Goal: Task Accomplishment & Management: Manage account settings

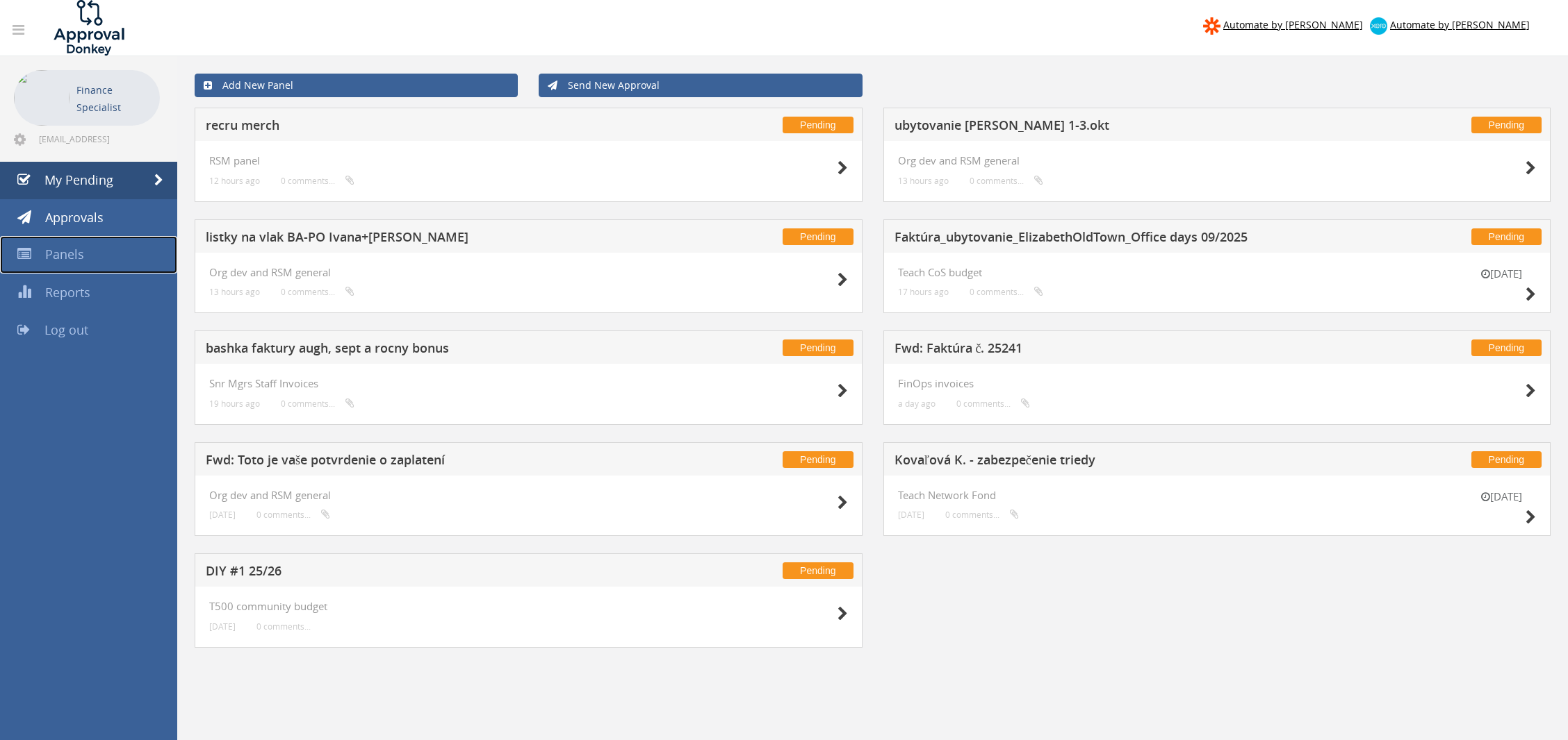
click at [88, 245] on link "Panels" at bounding box center [88, 255] width 177 height 38
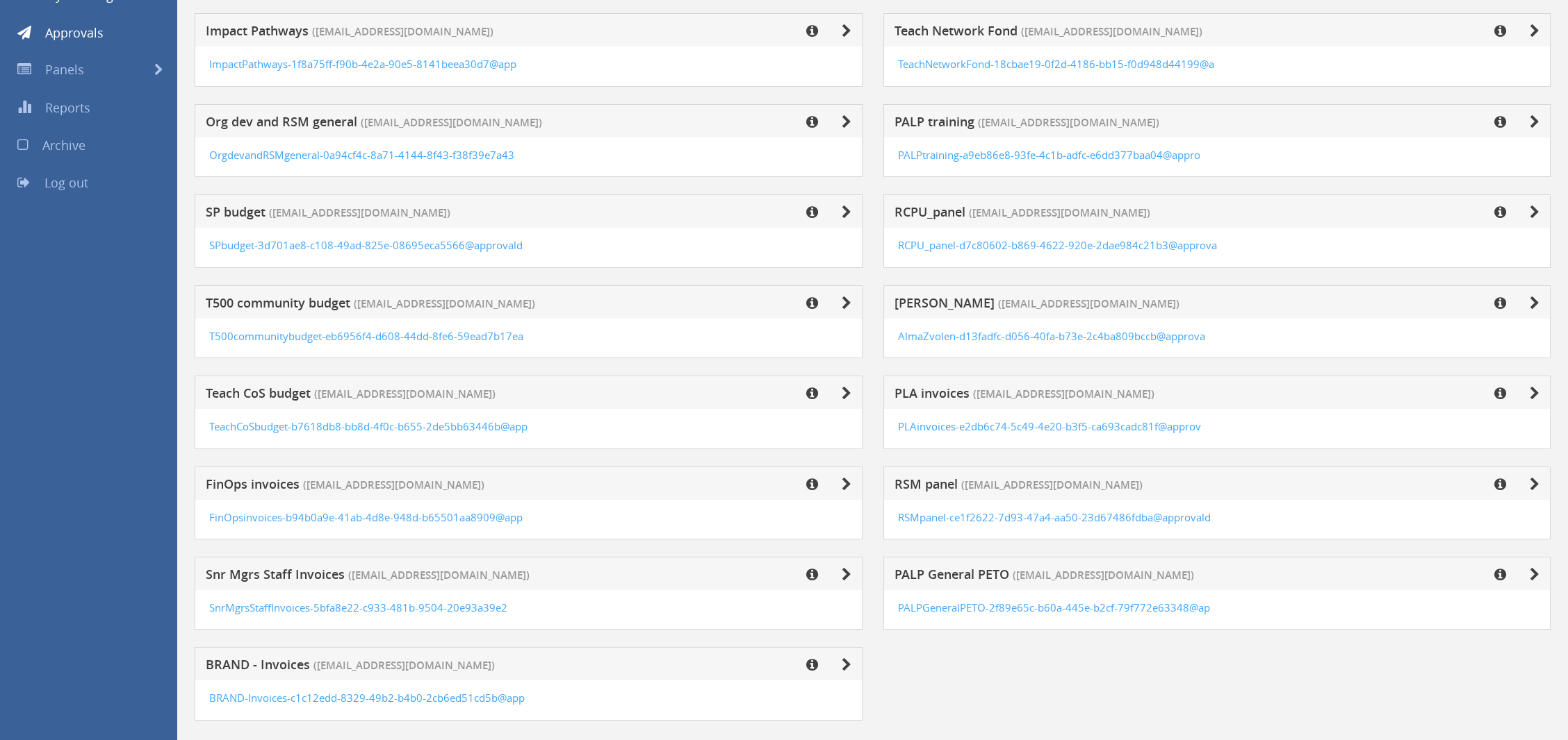
scroll to position [209, 0]
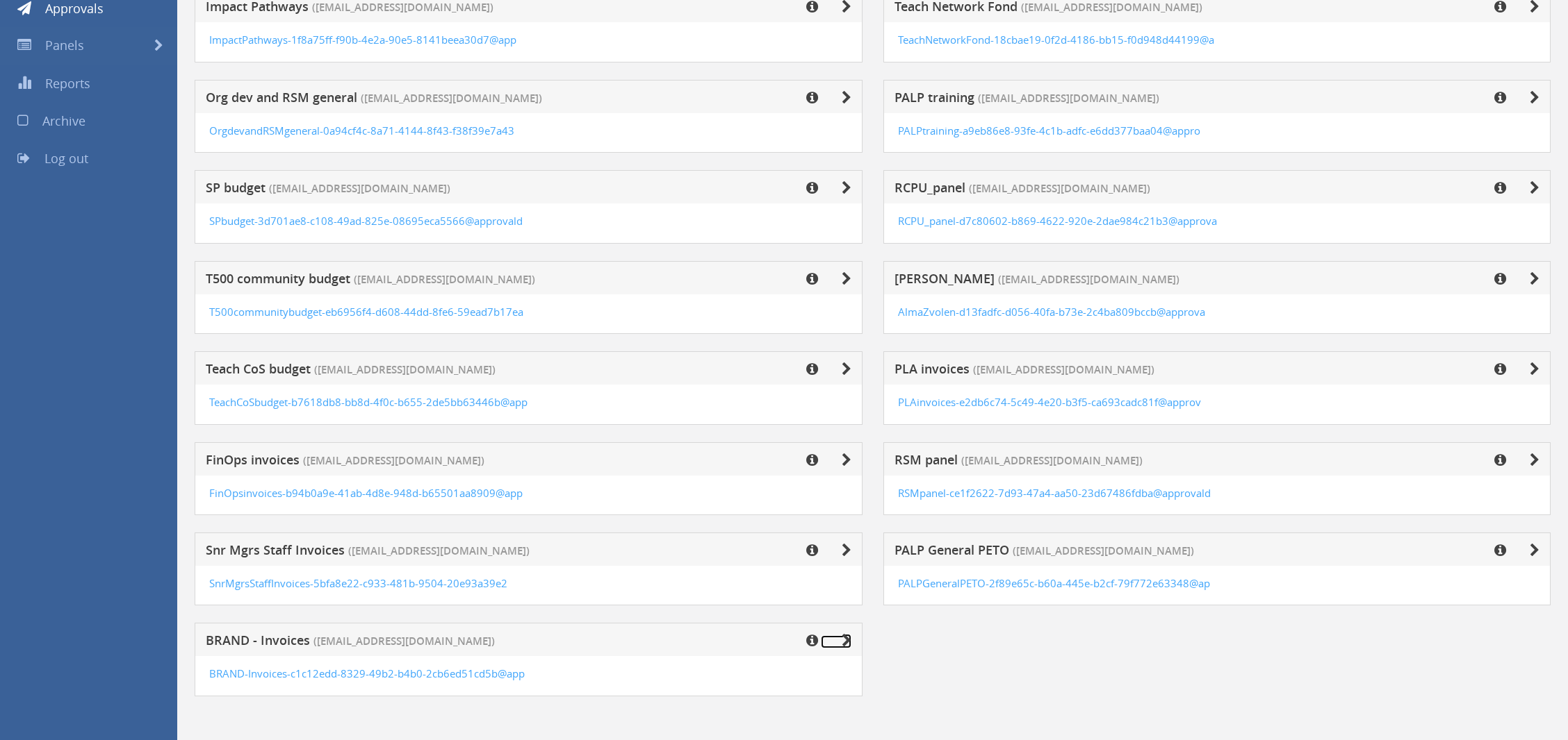
click at [842, 641] on icon at bounding box center [846, 641] width 10 height 14
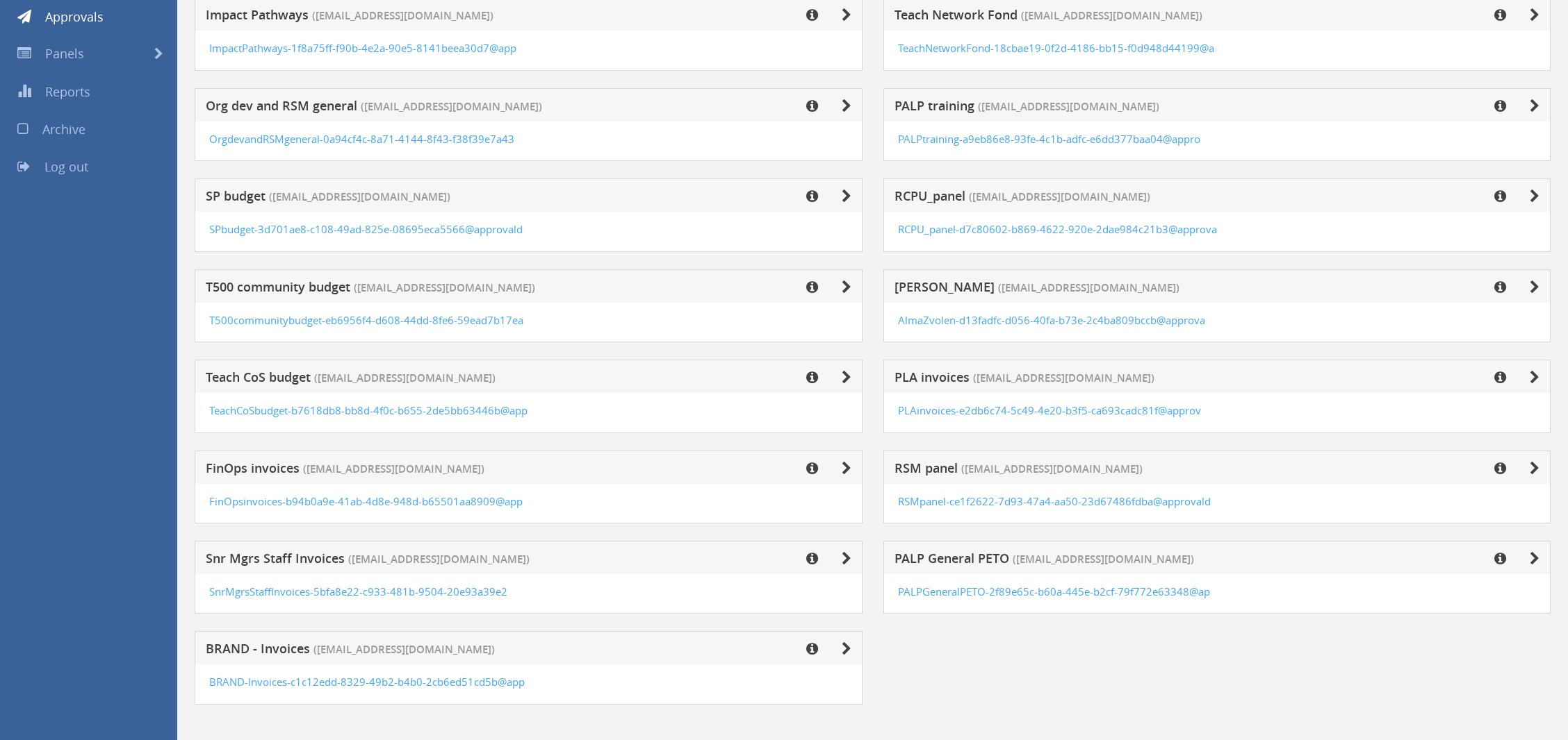
scroll to position [209, 0]
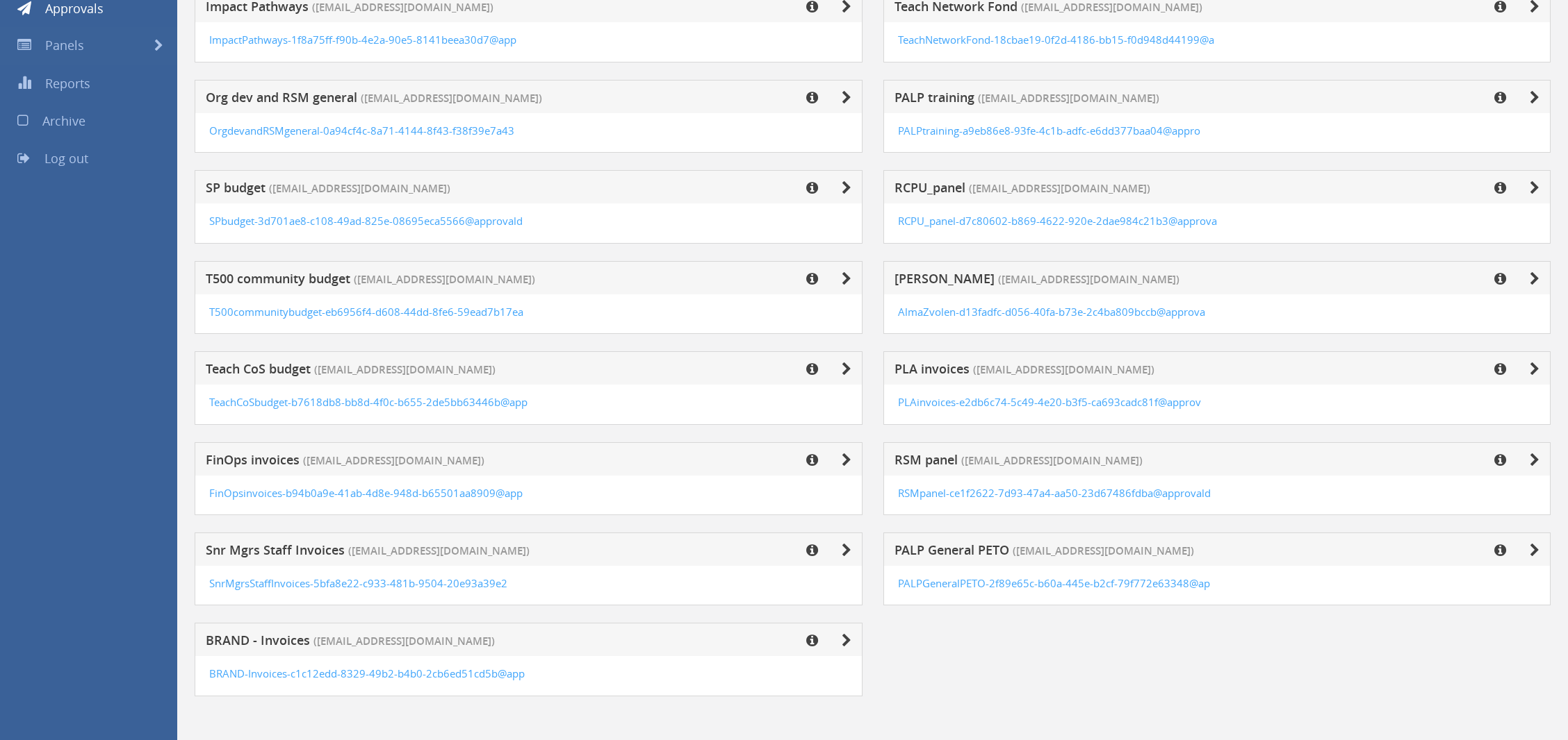
click at [1480, 487] on div "RSMpanel-ce1f2622-7d93-47a4-aa50-23d67486fdba@approvald" at bounding box center [1216, 493] width 638 height 15
click at [1418, 471] on div "RSM panel ([EMAIL_ADDRESS][DOMAIN_NAME])" at bounding box center [1217, 459] width 668 height 33
click at [1537, 448] on div "RSM panel ([EMAIL_ADDRESS][DOMAIN_NAME])" at bounding box center [1217, 459] width 668 height 33
click at [1536, 456] on icon at bounding box center [1534, 461] width 10 height 14
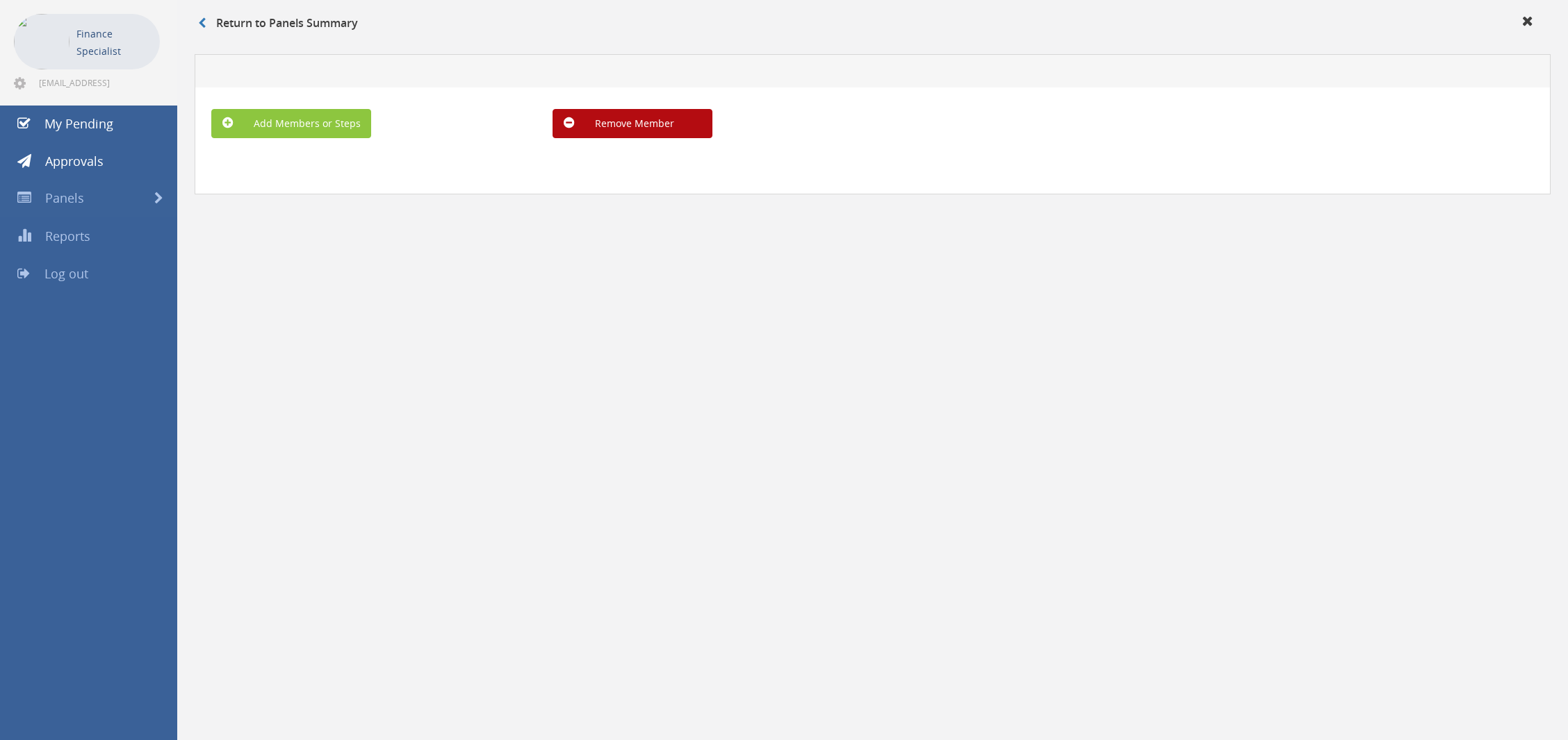
scroll to position [56, 0]
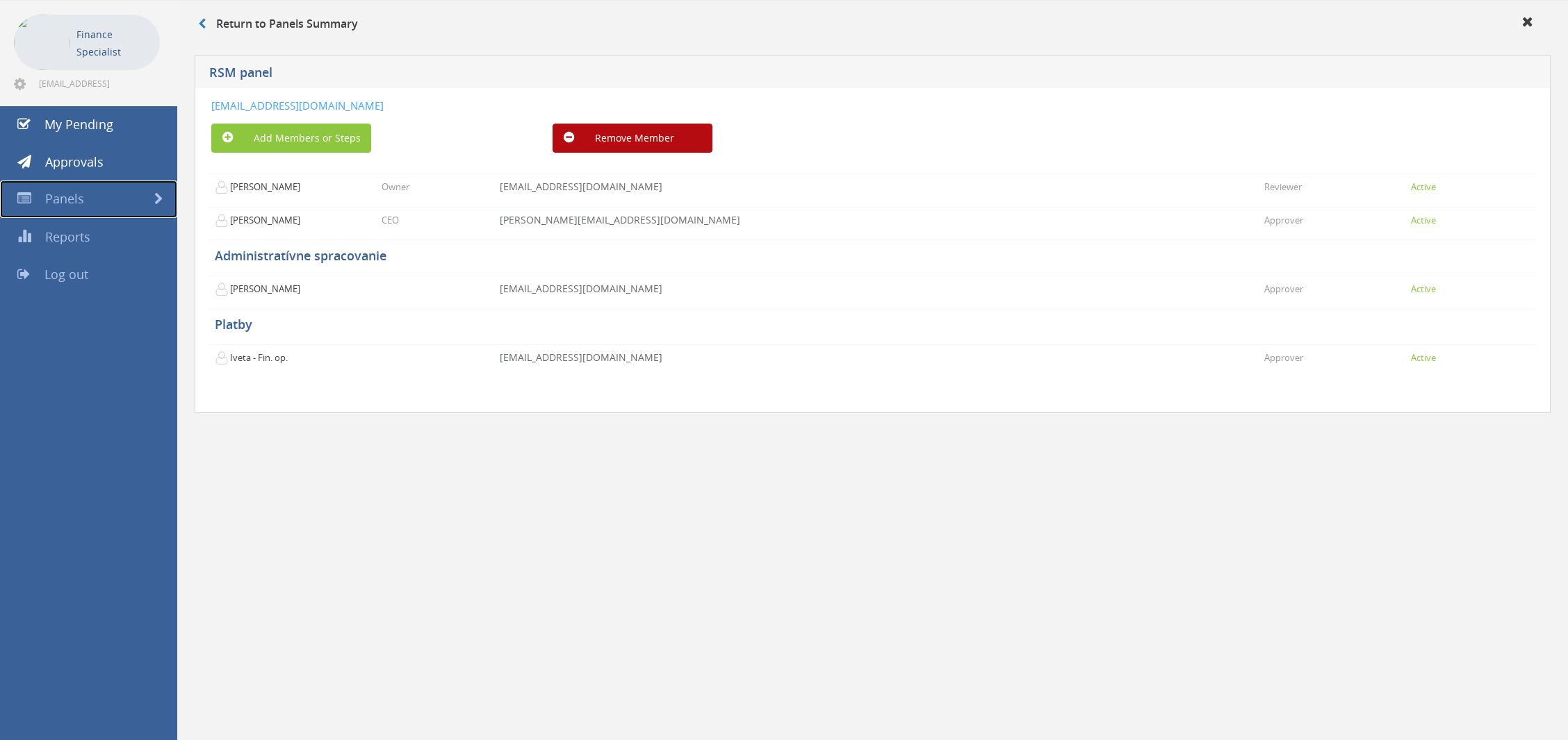
click at [105, 204] on link "Panels" at bounding box center [88, 199] width 177 height 38
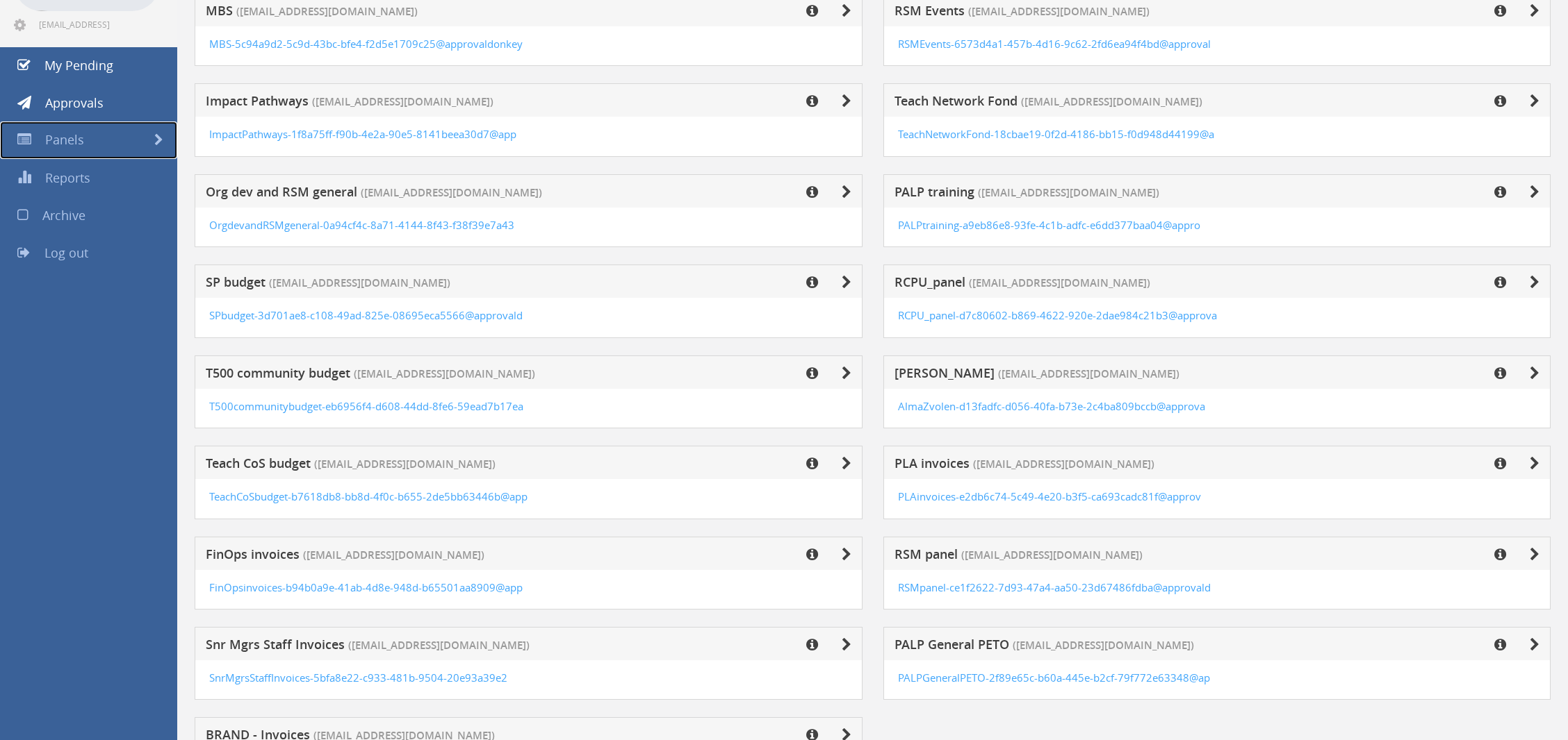
scroll to position [209, 0]
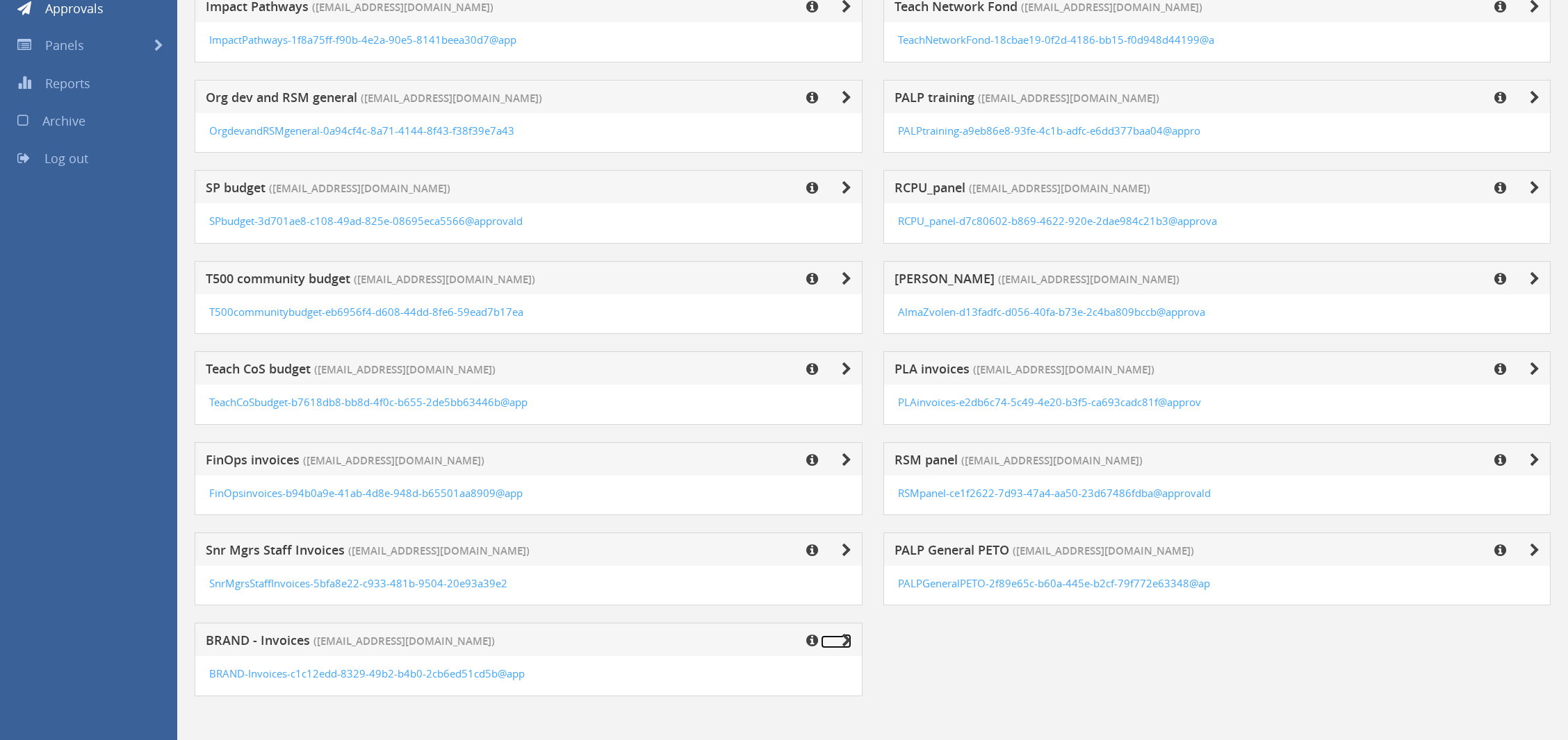
click at [836, 639] on link at bounding box center [836, 641] width 31 height 13
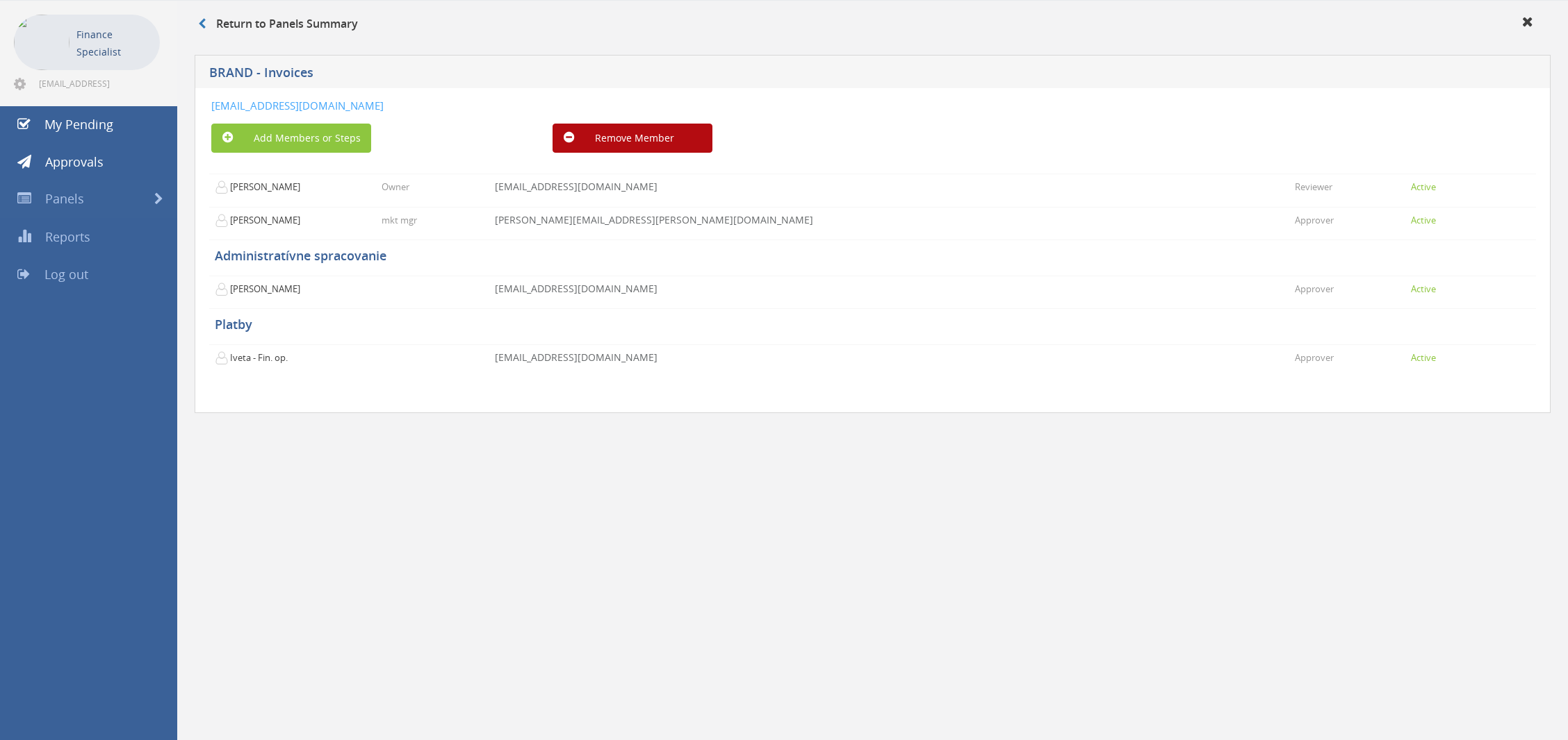
drag, startPoint x: 616, startPoint y: 103, endPoint x: 210, endPoint y: 109, distance: 406.0
click at [210, 109] on div "[EMAIL_ADDRESS][DOMAIN_NAME] Add Members or Steps Remove Member [PERSON_NAME] O…" at bounding box center [872, 250] width 1356 height 325
copy link "[EMAIL_ADDRESS][DOMAIN_NAME]"
